Goal: Task Accomplishment & Management: Manage account settings

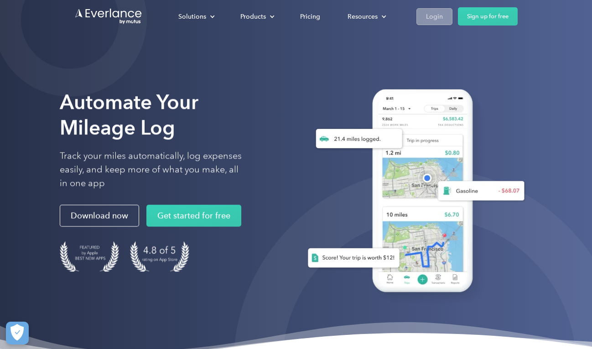
click at [439, 16] on div "Login" at bounding box center [434, 16] width 17 height 11
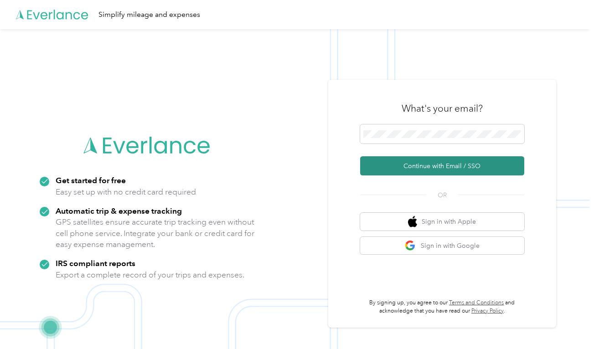
click at [416, 166] on button "Continue with Email / SSO" at bounding box center [442, 165] width 164 height 19
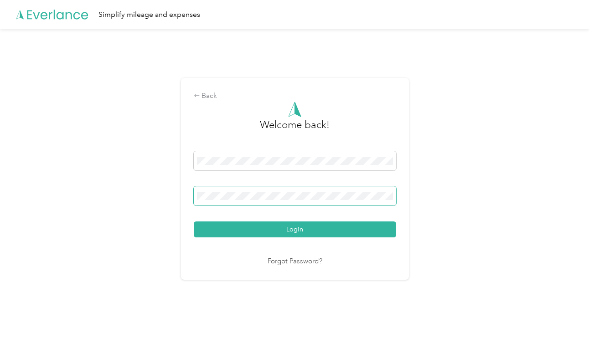
click at [194, 222] on button "Login" at bounding box center [295, 230] width 203 height 16
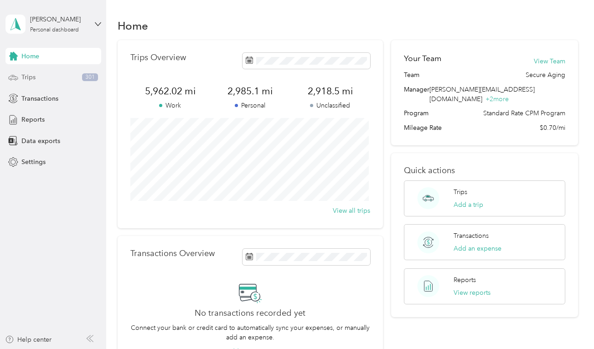
click at [33, 75] on span "Trips" at bounding box center [28, 78] width 14 height 10
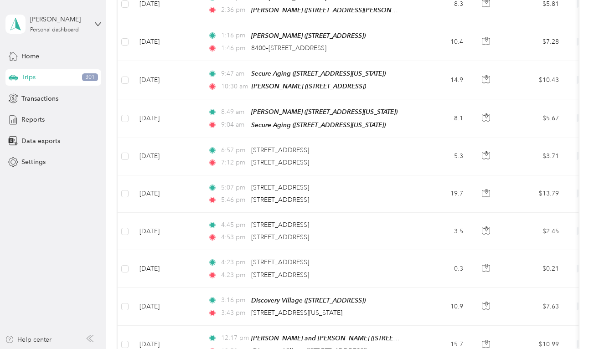
scroll to position [913, 0]
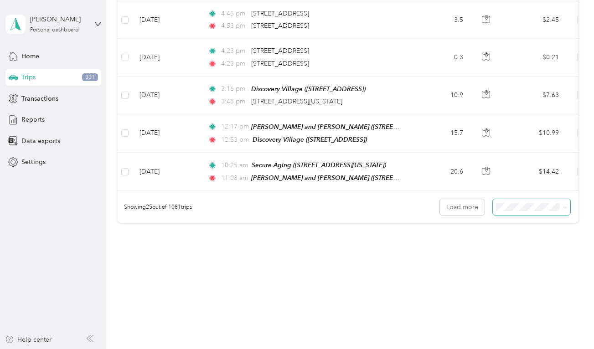
click at [560, 209] on span at bounding box center [563, 208] width 7 height 10
click at [564, 204] on span at bounding box center [565, 207] width 4 height 8
click at [563, 206] on icon at bounding box center [565, 208] width 4 height 4
click at [532, 239] on div "50 per load" at bounding box center [529, 240] width 65 height 10
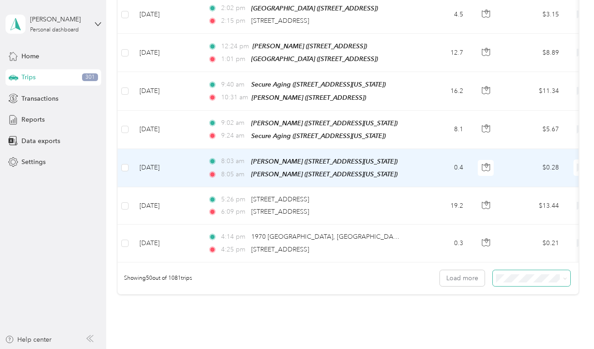
scroll to position [1857, 0]
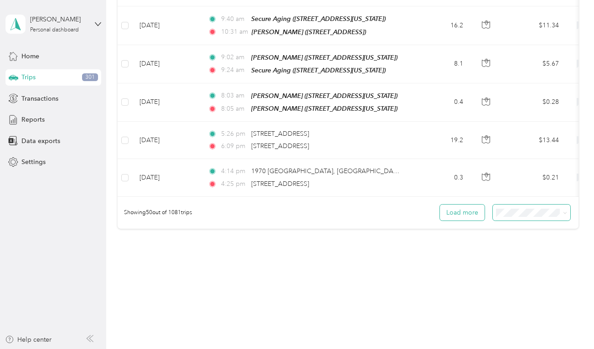
click at [471, 205] on button "Load more" at bounding box center [462, 213] width 45 height 16
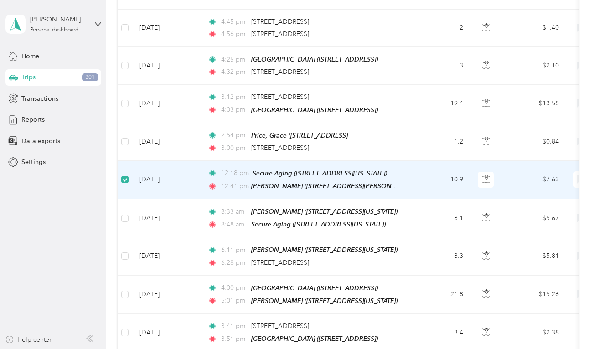
scroll to position [2385, 0]
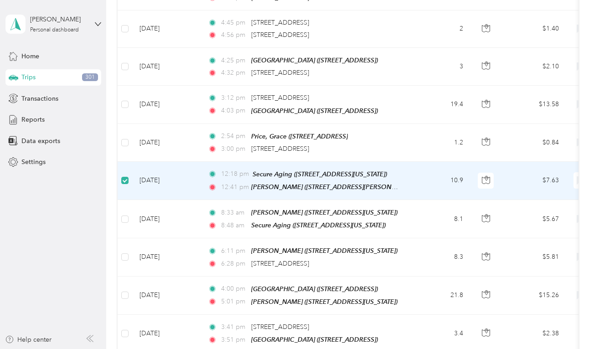
click at [58, 297] on aside "Laura Roberts Personal dashboard Home Trips 301 Transactions Reports Data expor…" at bounding box center [53, 174] width 106 height 349
click at [20, 287] on aside "Laura Roberts Personal dashboard Home Trips 301 Transactions Reports Data expor…" at bounding box center [53, 174] width 106 height 349
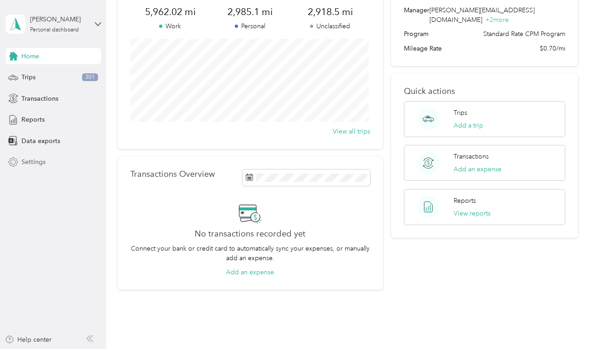
scroll to position [114, 0]
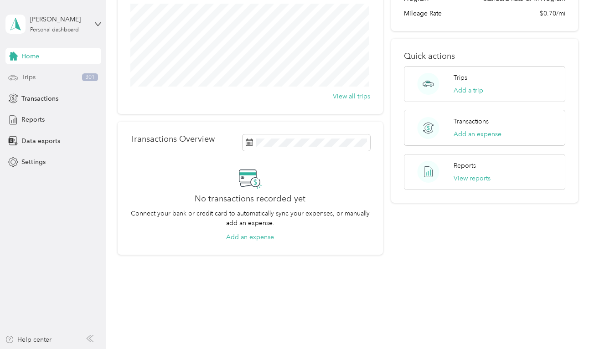
click at [40, 82] on div "Trips 301" at bounding box center [53, 77] width 96 height 16
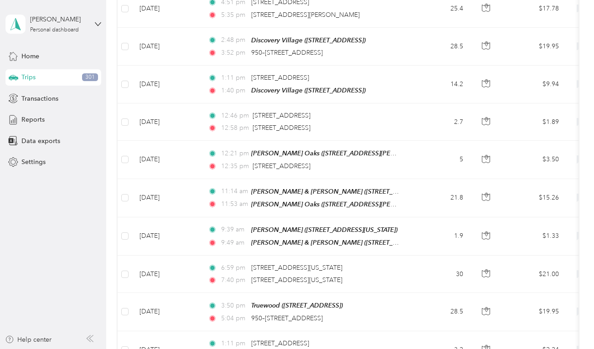
scroll to position [1857, 0]
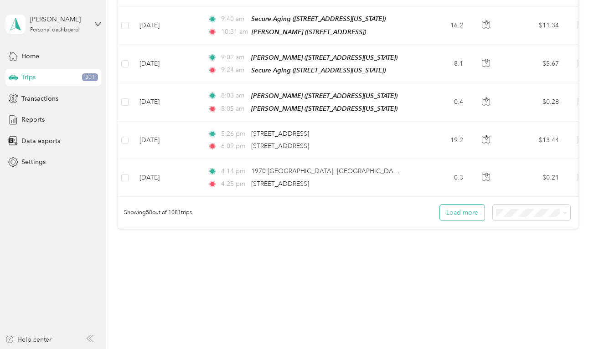
click at [454, 207] on button "Load more" at bounding box center [462, 213] width 45 height 16
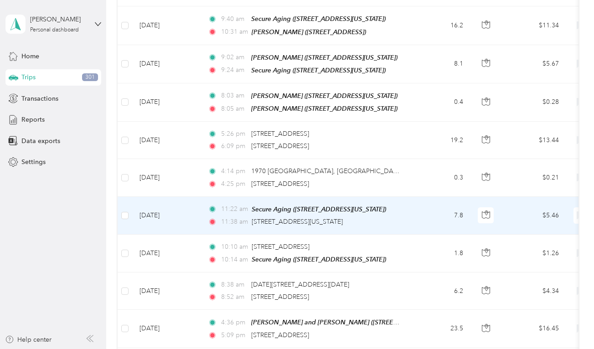
click at [454, 207] on td "7.8" at bounding box center [441, 216] width 60 height 38
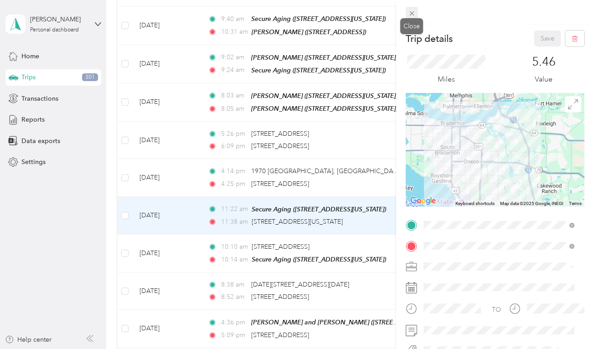
click at [409, 13] on icon at bounding box center [412, 14] width 8 height 8
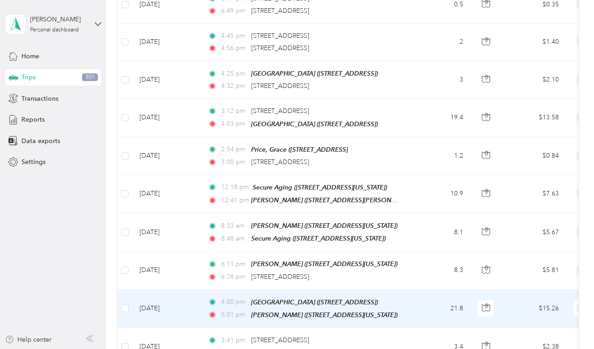
scroll to position [2375, 0]
